Goal: Obtain resource: Download file/media

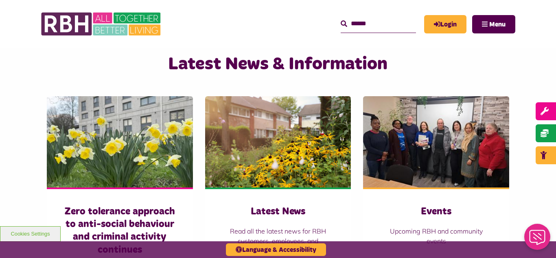
scroll to position [521, 0]
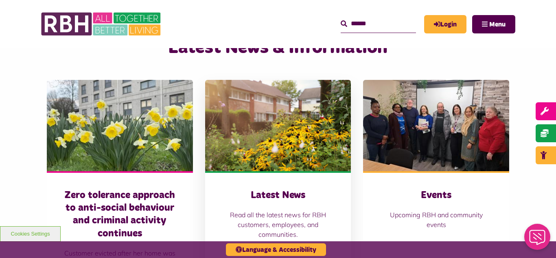
click at [291, 146] on img at bounding box center [278, 125] width 146 height 91
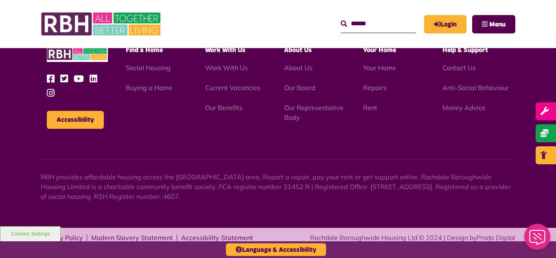
scroll to position [887, 0]
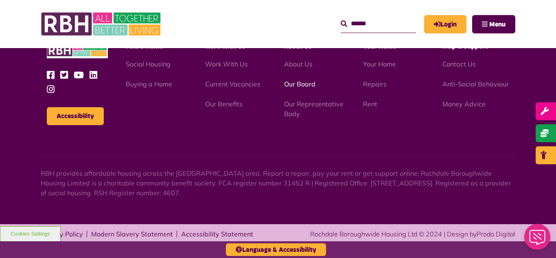
click at [297, 86] on link "Our Board" at bounding box center [299, 84] width 31 height 8
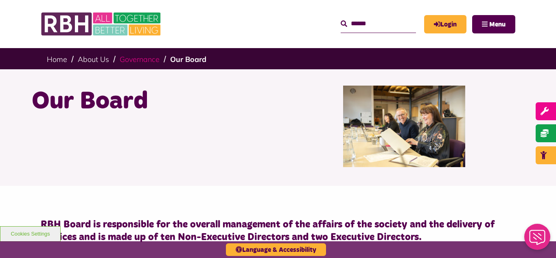
click at [133, 59] on link "Governance" at bounding box center [140, 59] width 40 height 9
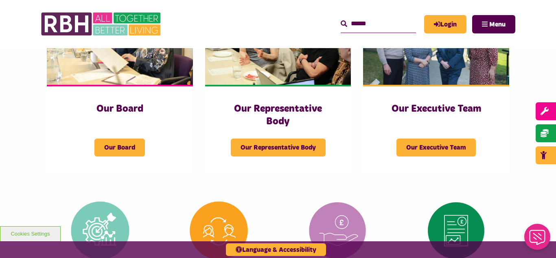
scroll to position [179, 0]
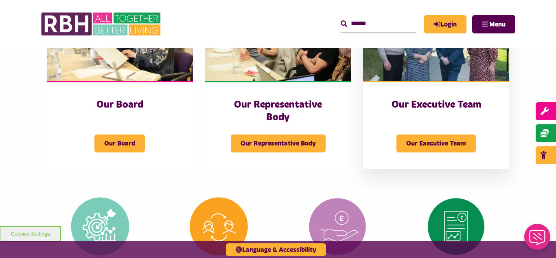
click at [454, 61] on img at bounding box center [436, 34] width 146 height 91
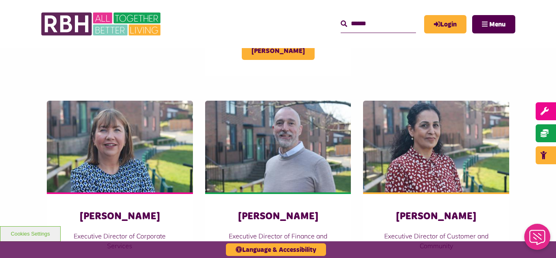
scroll to position [326, 0]
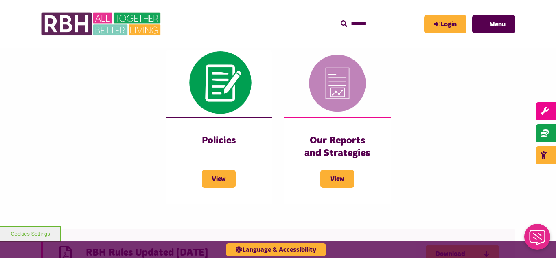
scroll to position [505, 0]
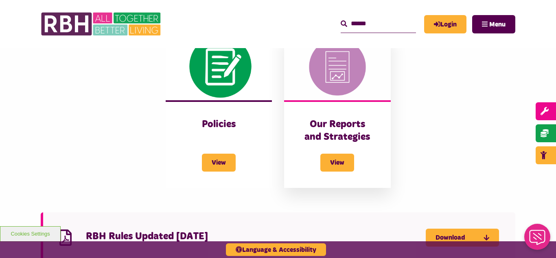
click at [344, 118] on h3 "Our Reports and Strategies" at bounding box center [338, 130] width 74 height 25
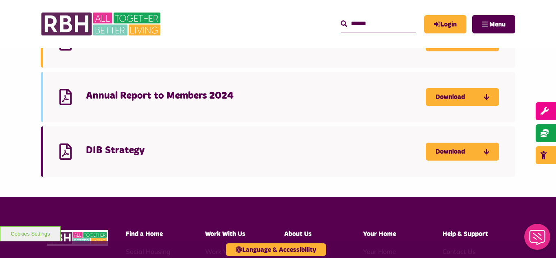
scroll to position [391, 0]
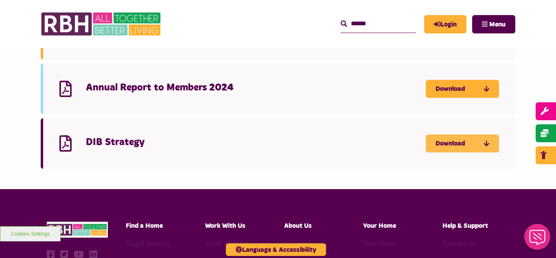
click at [470, 145] on link "Download" at bounding box center [462, 143] width 73 height 18
